Goal: Task Accomplishment & Management: Use online tool/utility

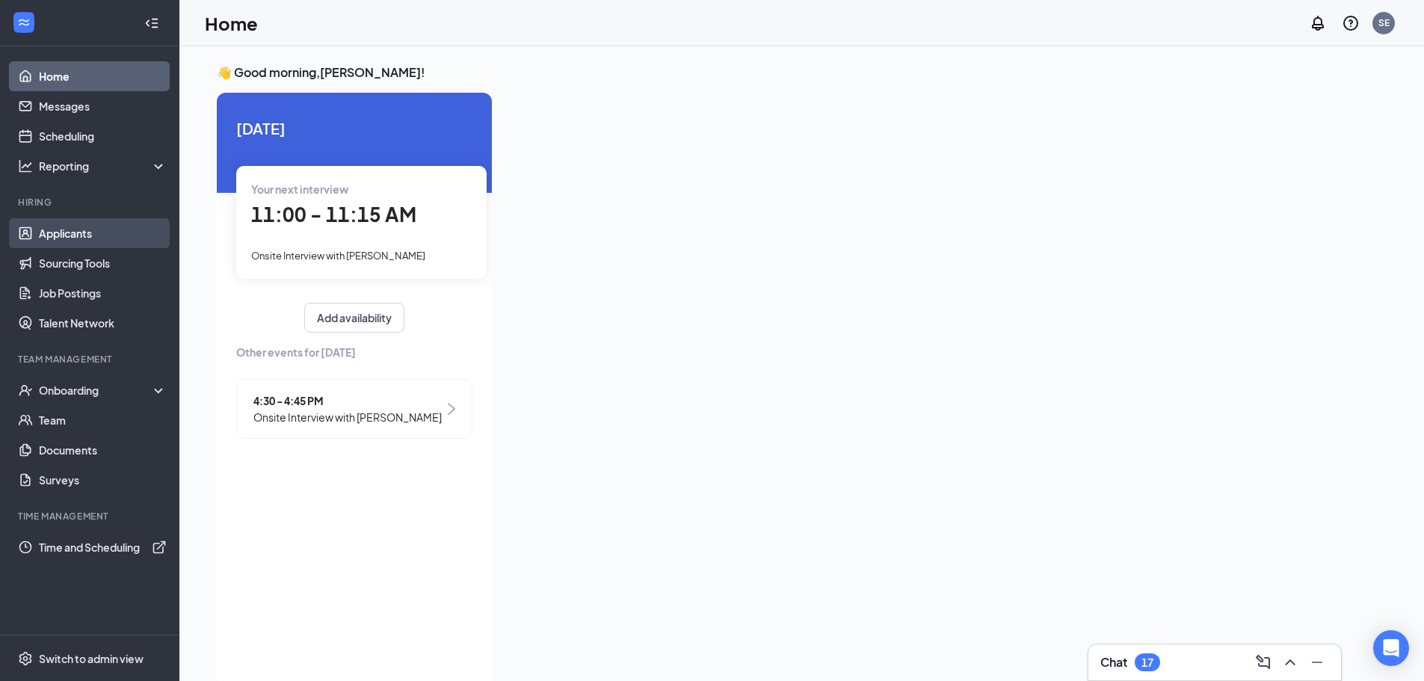
click at [80, 228] on link "Applicants" at bounding box center [103, 233] width 128 height 30
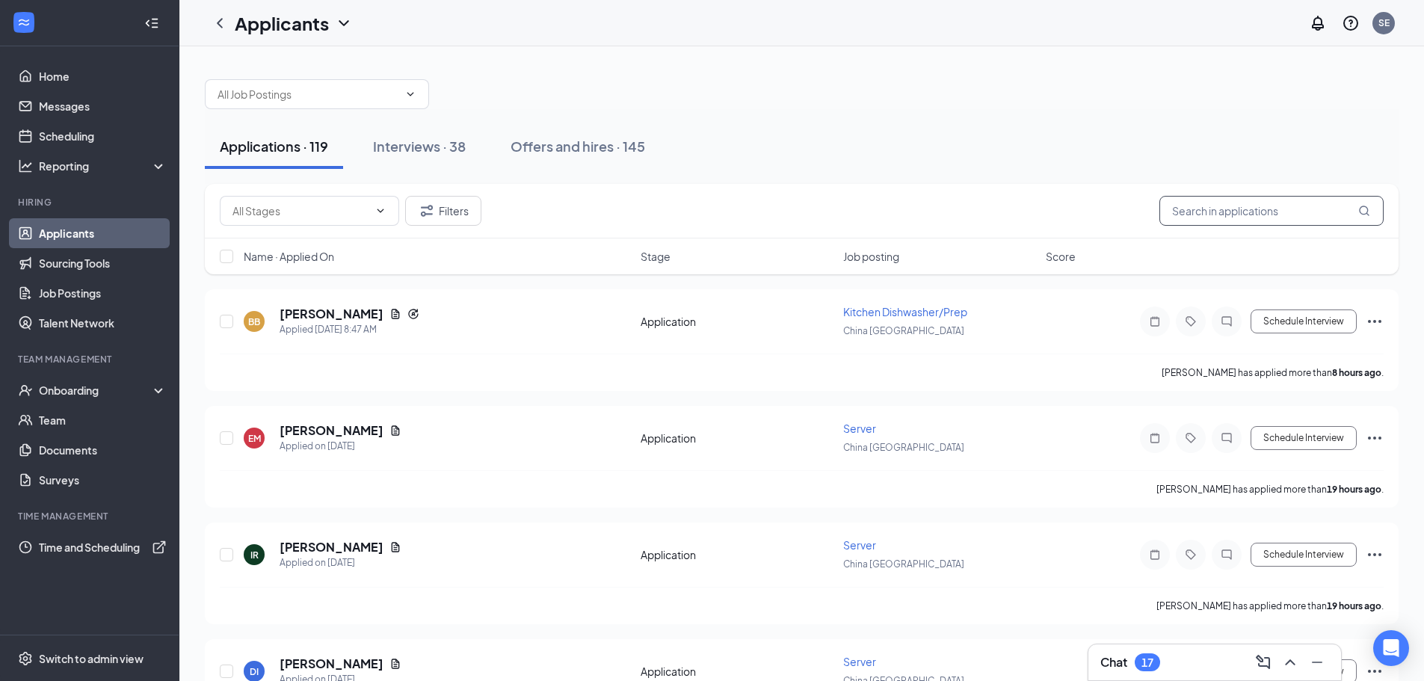
click at [1209, 212] on input "text" at bounding box center [1271, 211] width 224 height 30
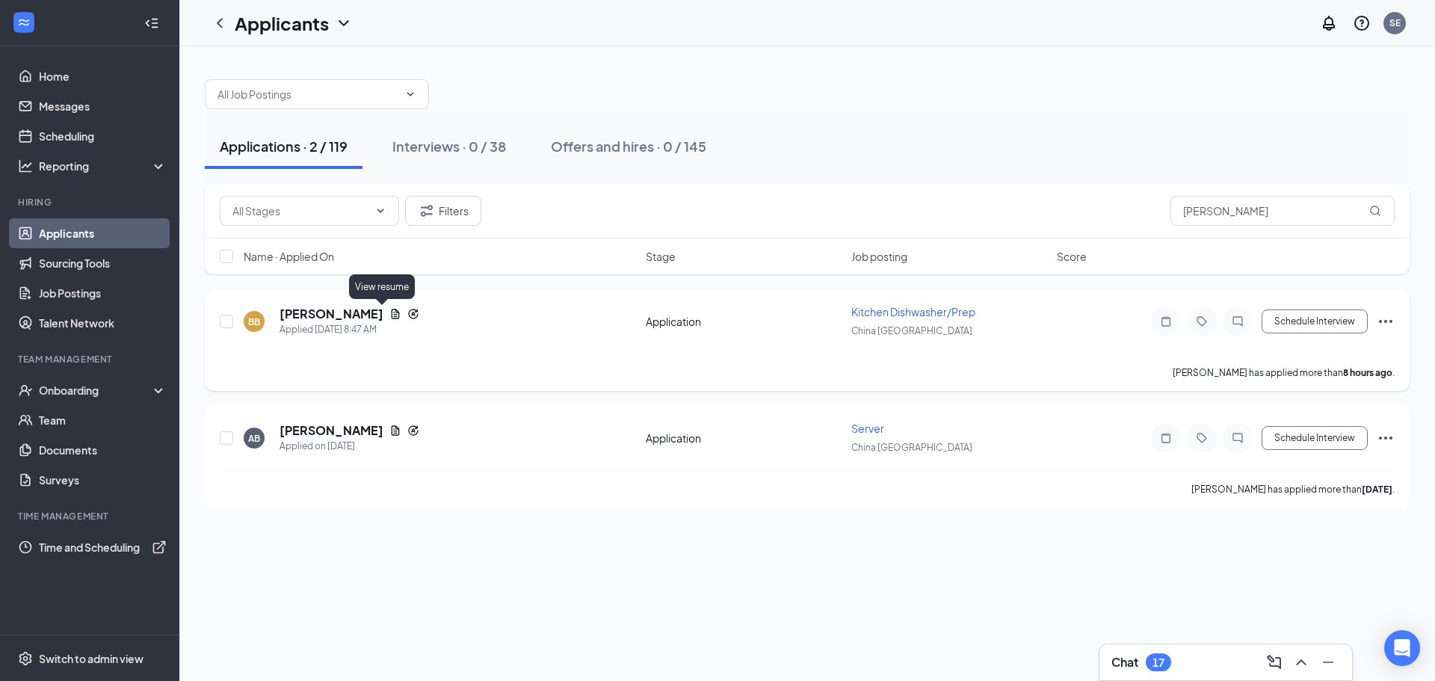
click at [389, 318] on icon "Document" at bounding box center [395, 314] width 12 height 12
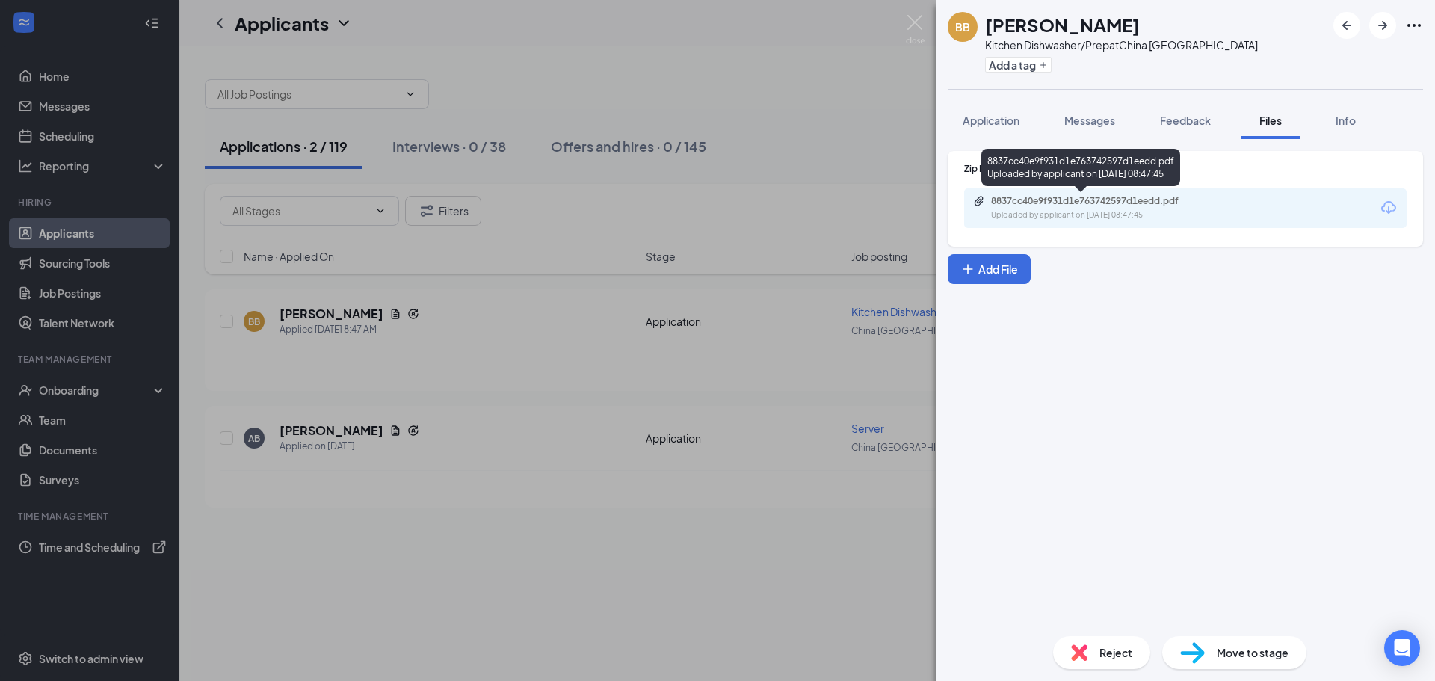
click at [1053, 212] on div "Uploaded by applicant on [DATE] 08:47:45" at bounding box center [1103, 215] width 224 height 12
click at [913, 22] on img at bounding box center [915, 29] width 19 height 29
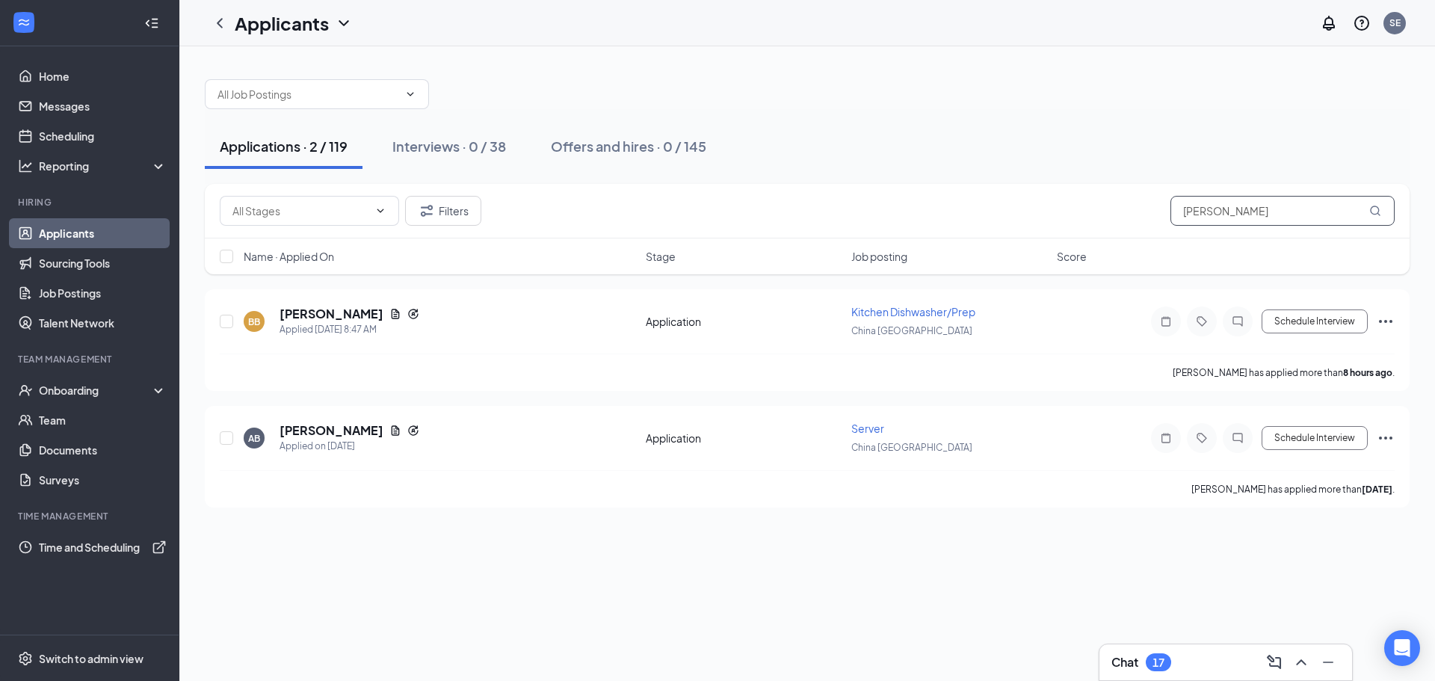
click at [1228, 209] on input "[PERSON_NAME]" at bounding box center [1283, 211] width 224 height 30
type input "b"
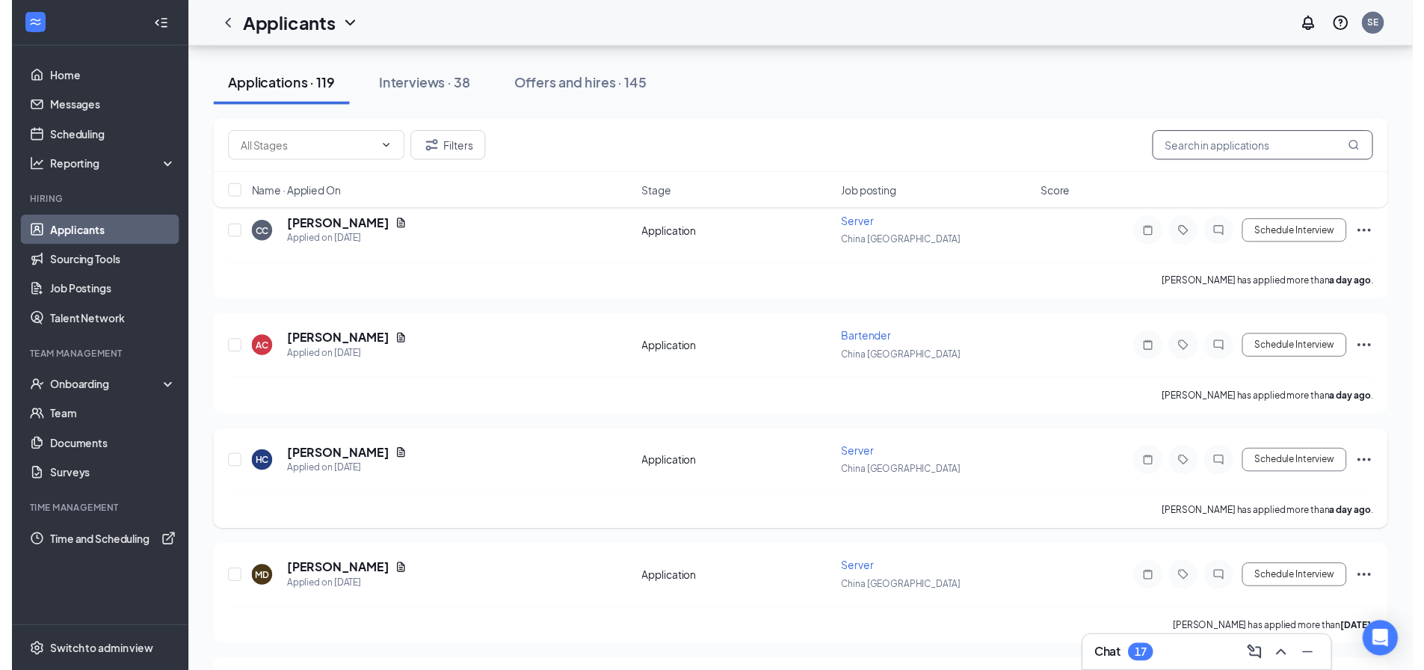
scroll to position [598, 0]
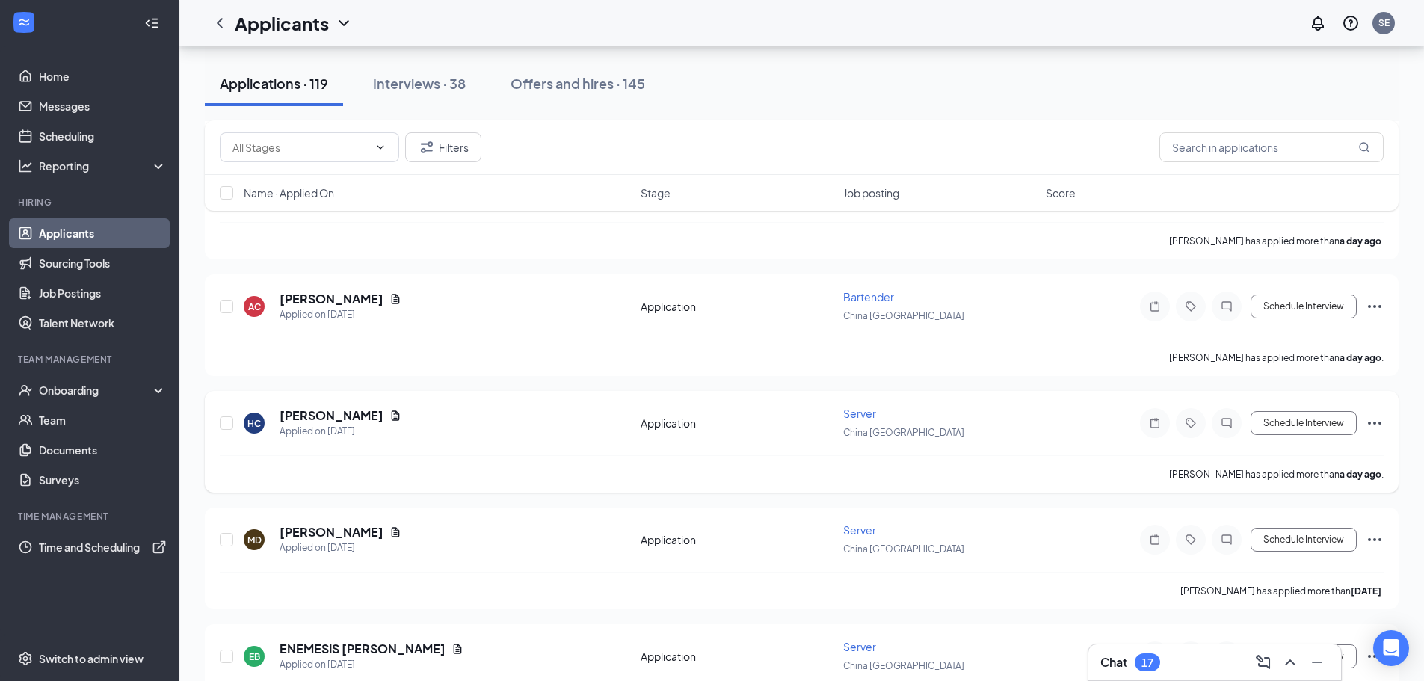
click at [364, 414] on div "[PERSON_NAME]" at bounding box center [341, 415] width 122 height 16
click at [392, 415] on icon "Document" at bounding box center [396, 415] width 8 height 10
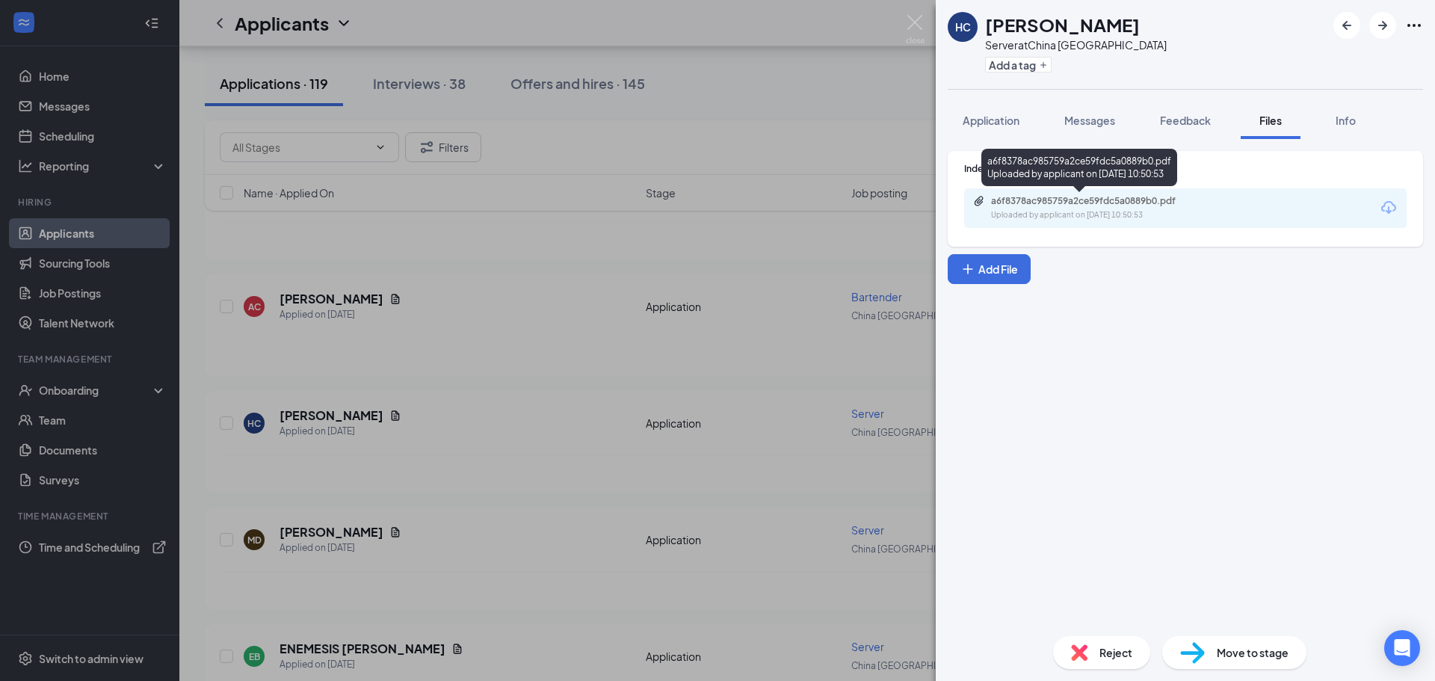
click at [1056, 197] on div "a6f8378ac985759a2ce59fdc5a0889b0.pdf" at bounding box center [1095, 201] width 209 height 12
click at [909, 22] on img at bounding box center [915, 29] width 19 height 29
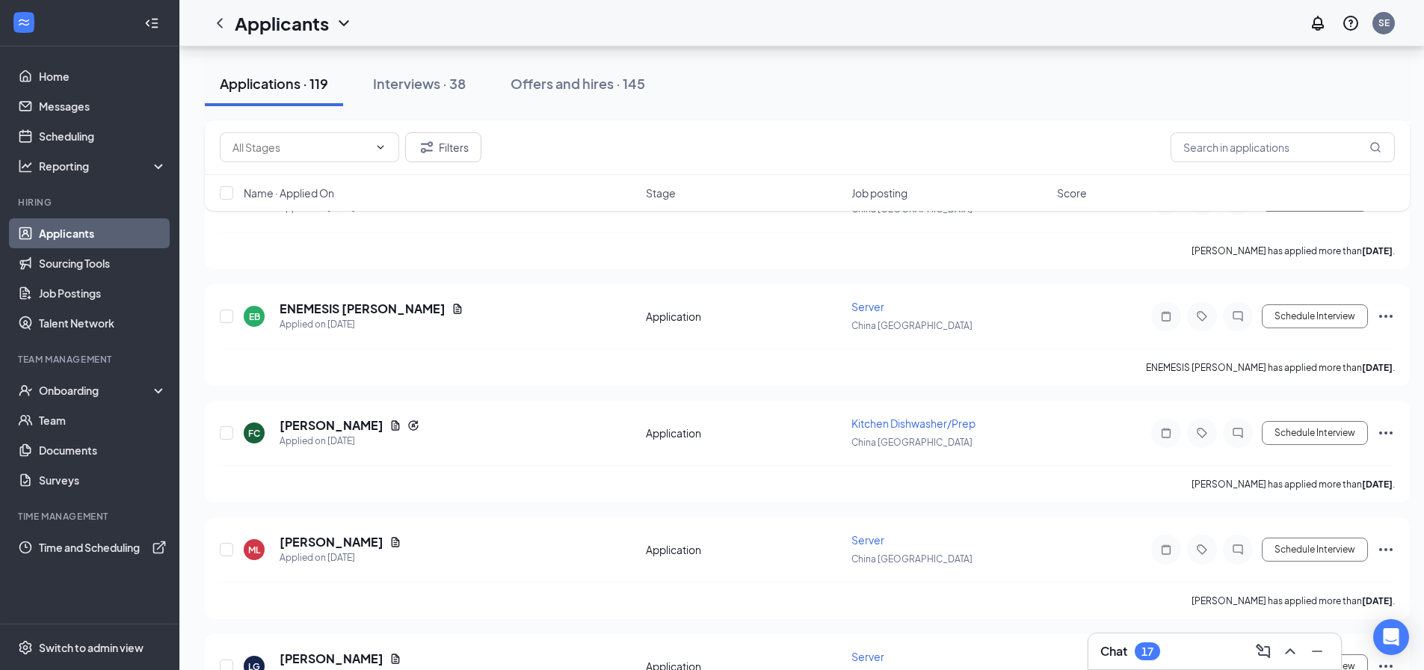
scroll to position [972, 0]
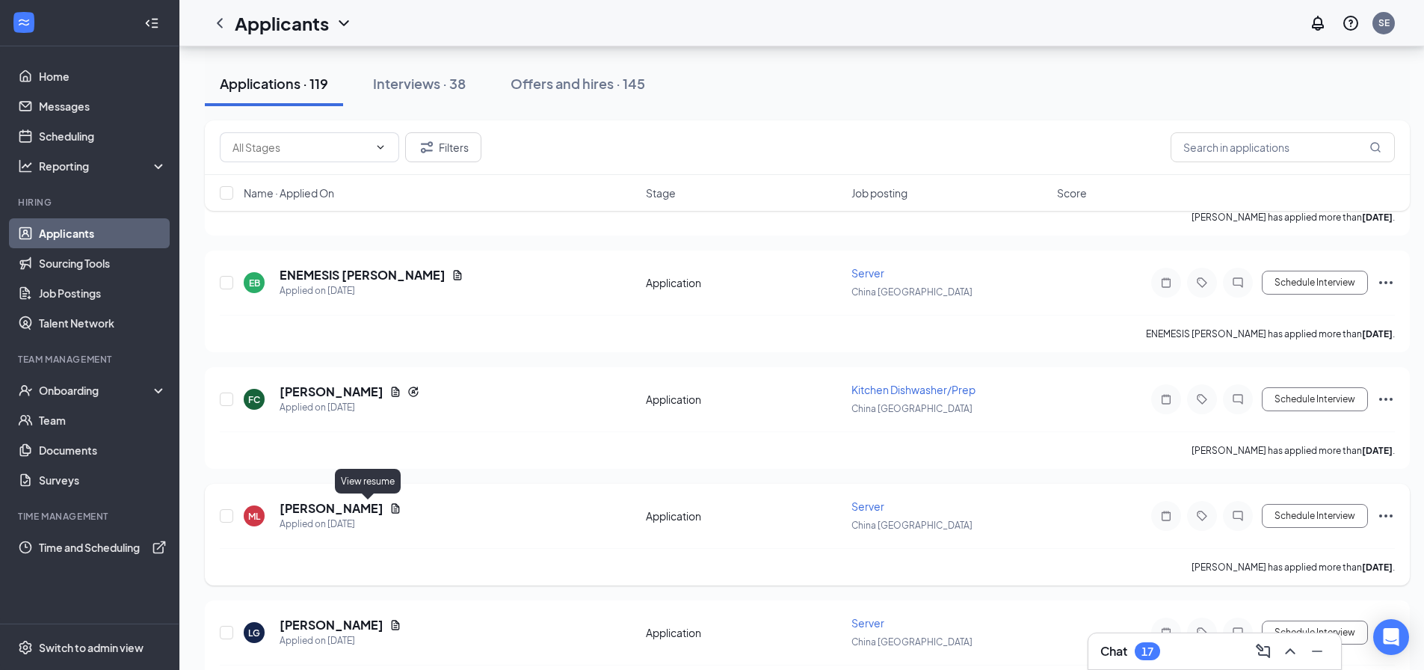
click at [389, 506] on icon "Document" at bounding box center [395, 508] width 12 height 12
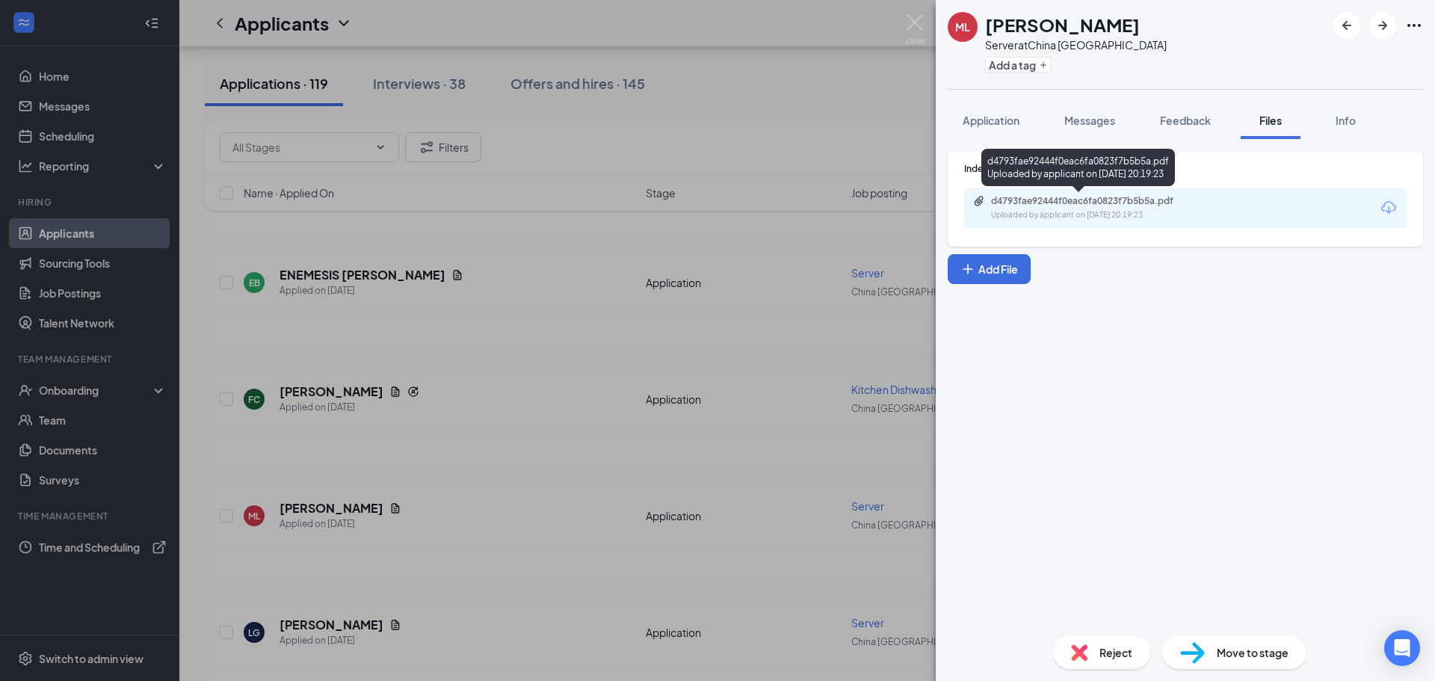
drag, startPoint x: 1009, startPoint y: 194, endPoint x: 1007, endPoint y: 206, distance: 12.9
click at [1227, 218] on div "d4793fae92444f0eac6fa0823f7b5b5a.pdf Uploaded by applicant on [DATE] 20:19:23" at bounding box center [1185, 208] width 442 height 40
click at [1150, 212] on div "Uploaded by applicant on [DATE] 20:19:23" at bounding box center [1103, 215] width 224 height 12
click at [913, 21] on img at bounding box center [915, 29] width 19 height 29
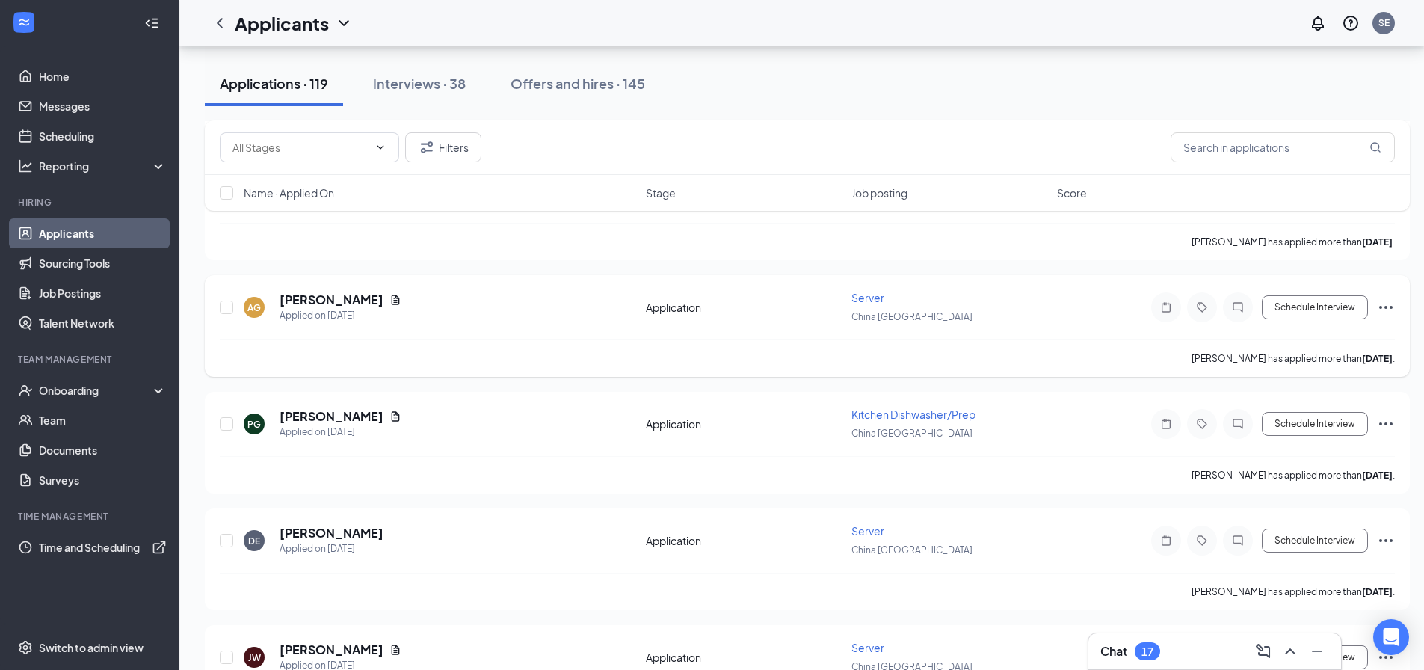
scroll to position [1420, 0]
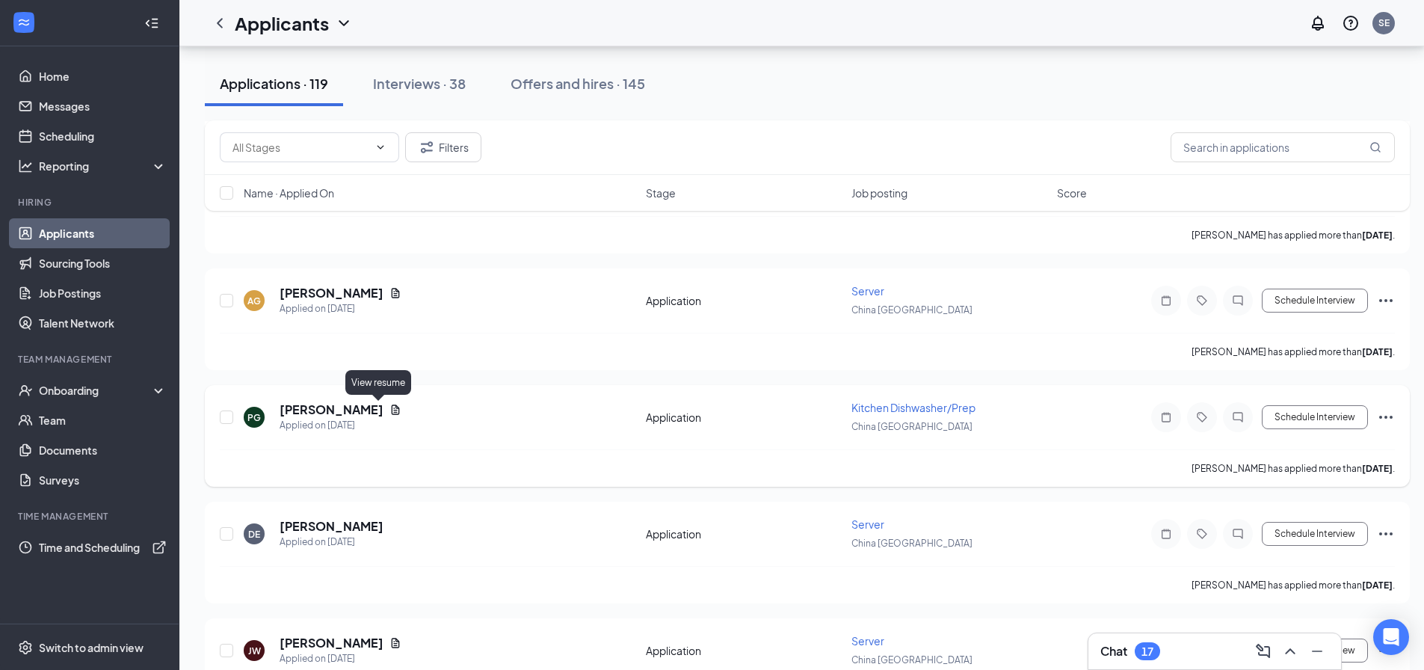
click at [389, 410] on icon "Document" at bounding box center [395, 410] width 12 height 12
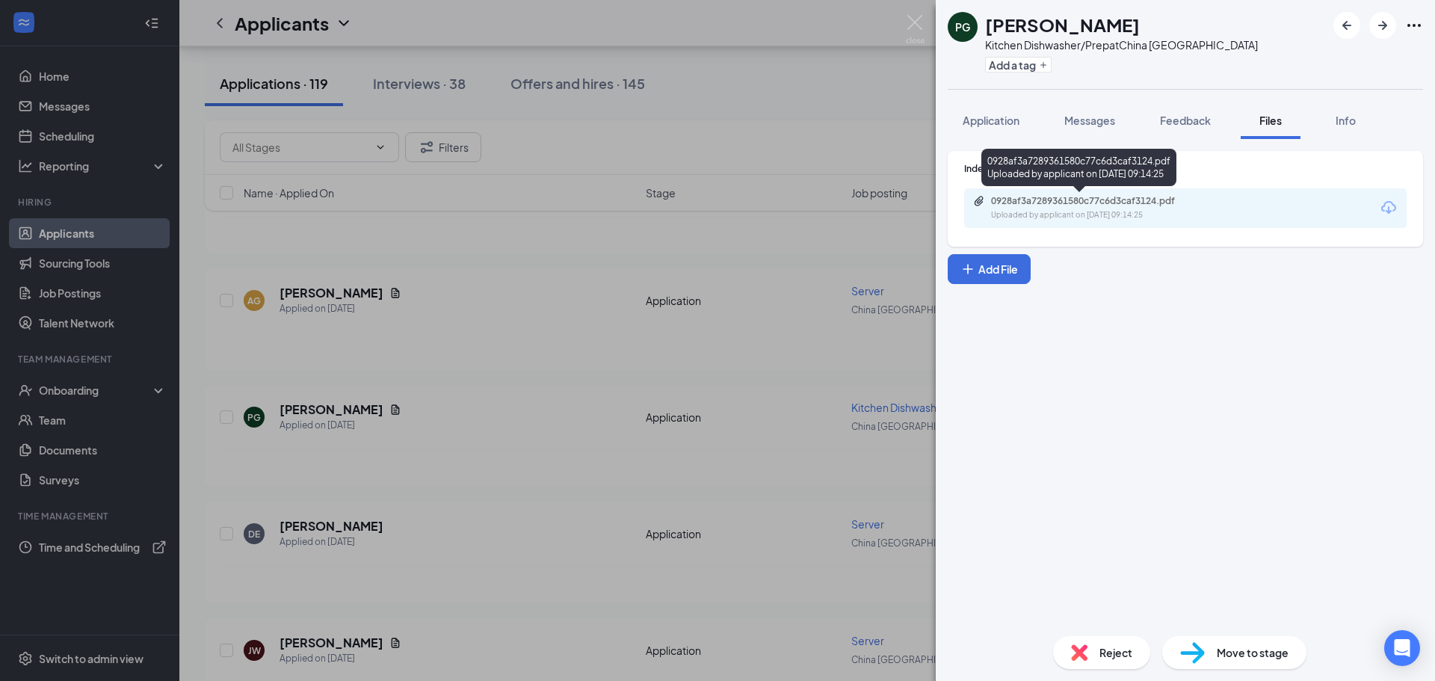
click at [1107, 209] on div "0928af3a7289361580c77c6d3caf3124.pdf Uploaded by applicant on [DATE] 09:14:25" at bounding box center [1094, 208] width 242 height 26
click at [915, 22] on img at bounding box center [915, 29] width 19 height 29
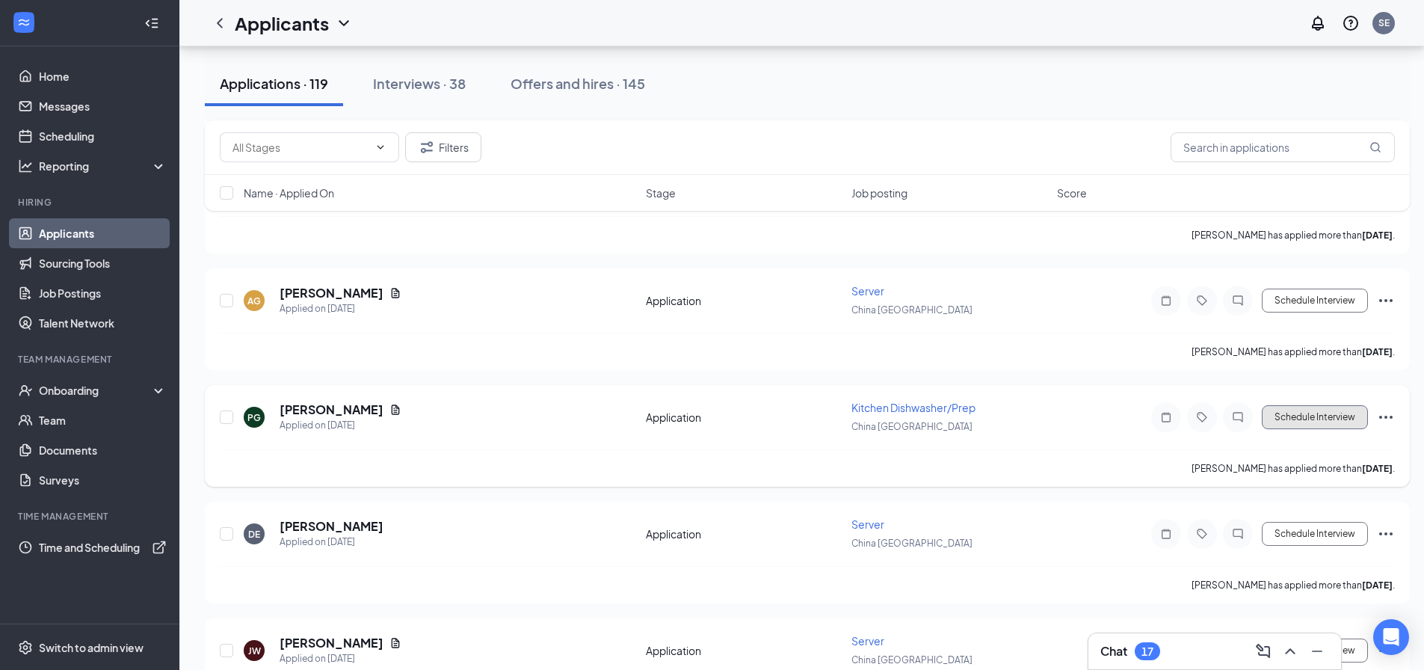
click at [1297, 427] on button "Schedule Interview" at bounding box center [1315, 417] width 106 height 24
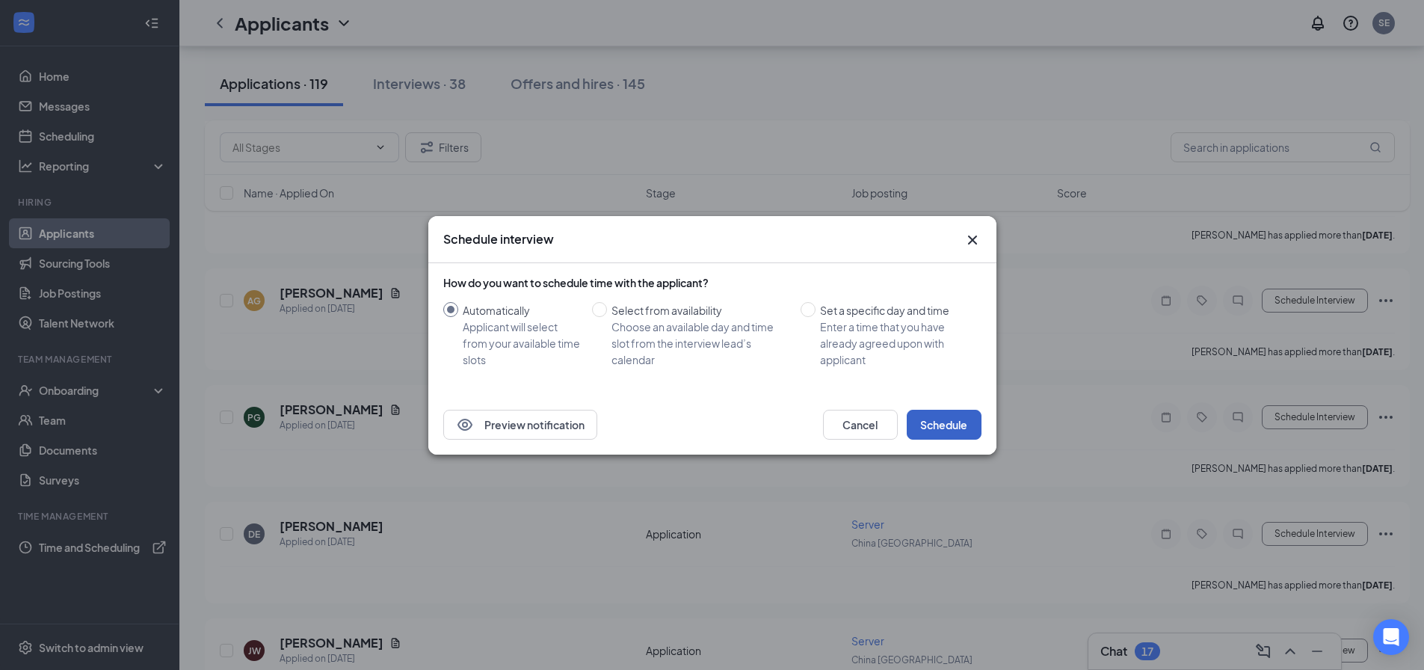
click at [946, 423] on button "Schedule" at bounding box center [944, 425] width 75 height 30
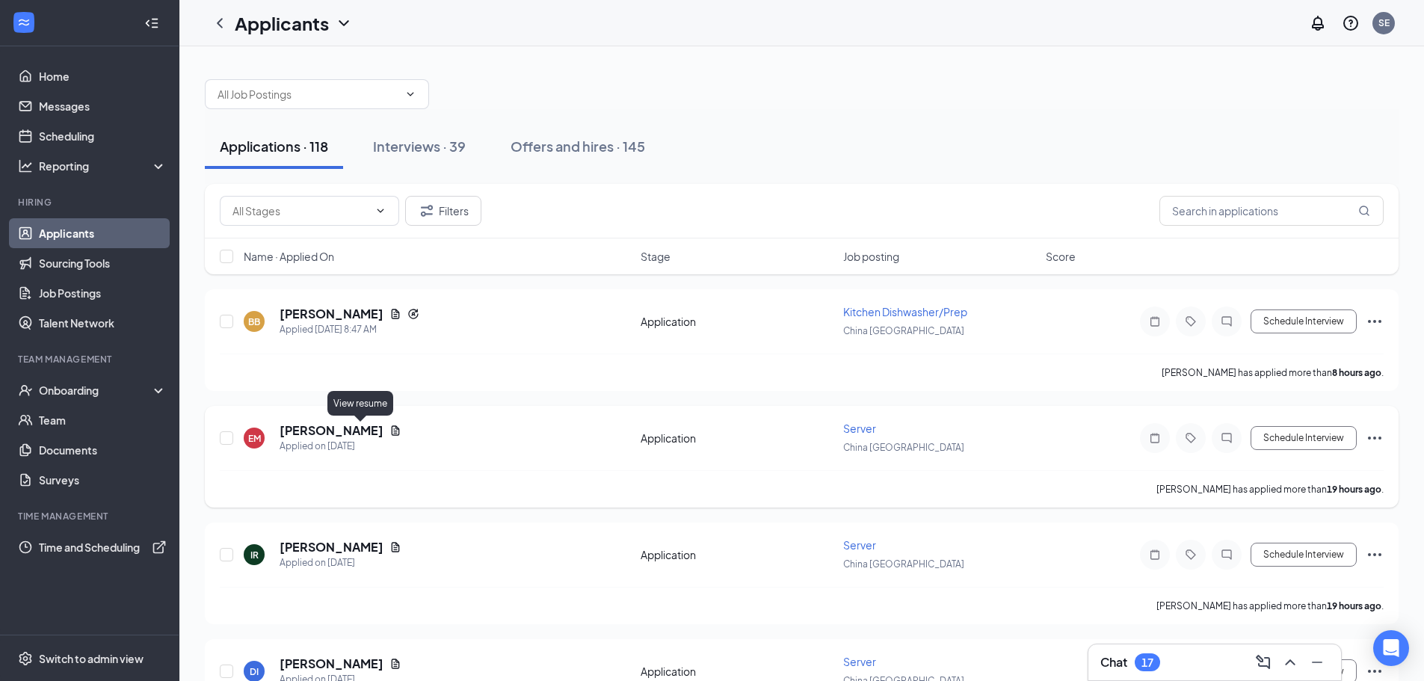
click at [389, 429] on icon "Document" at bounding box center [395, 431] width 12 height 12
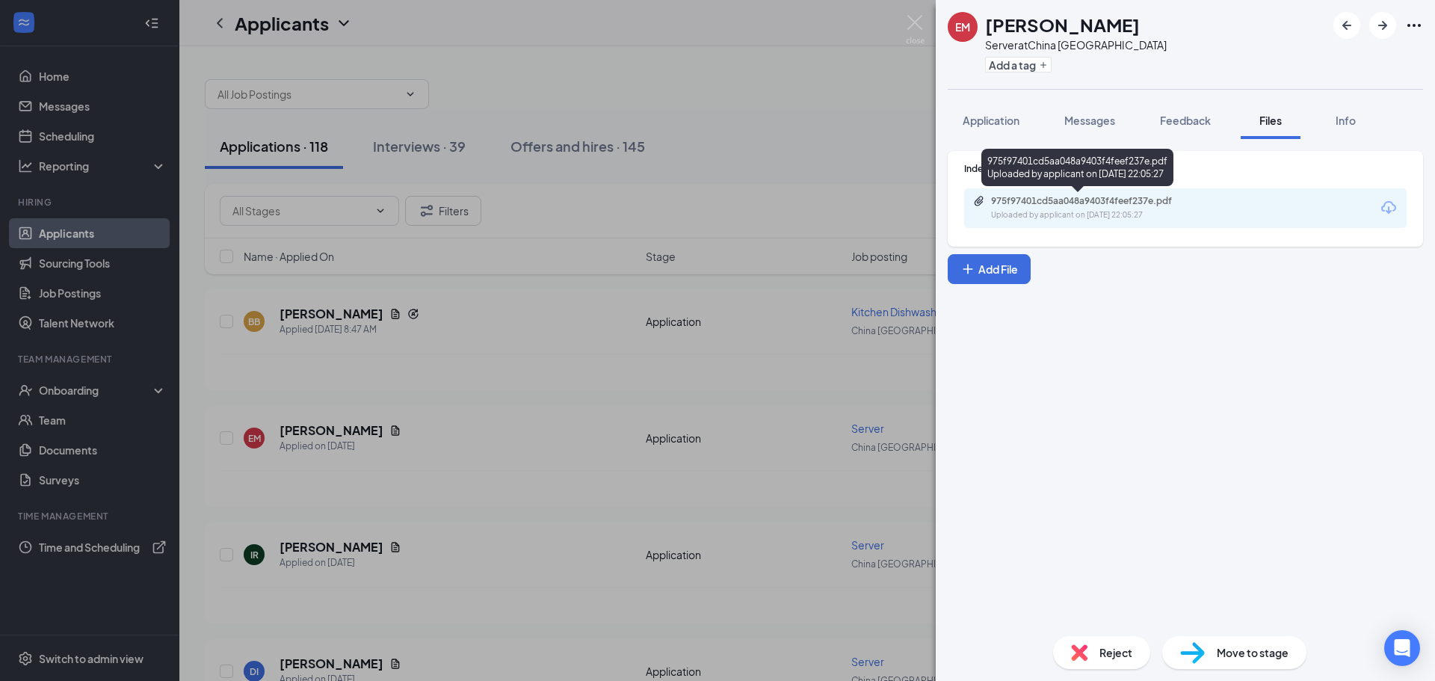
click at [1123, 213] on div "Uploaded by applicant on [DATE] 22:05:27" at bounding box center [1103, 215] width 224 height 12
